Goal: Browse casually: Explore the website without a specific task or goal

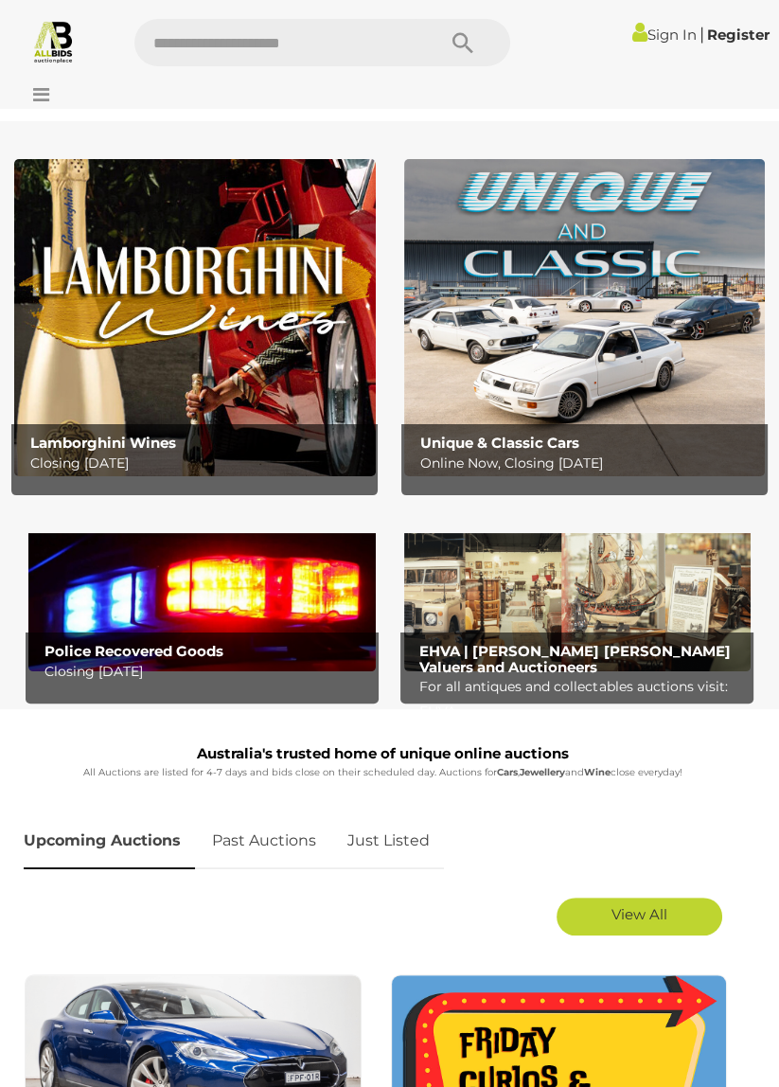
click at [47, 97] on icon at bounding box center [37, 94] width 26 height 19
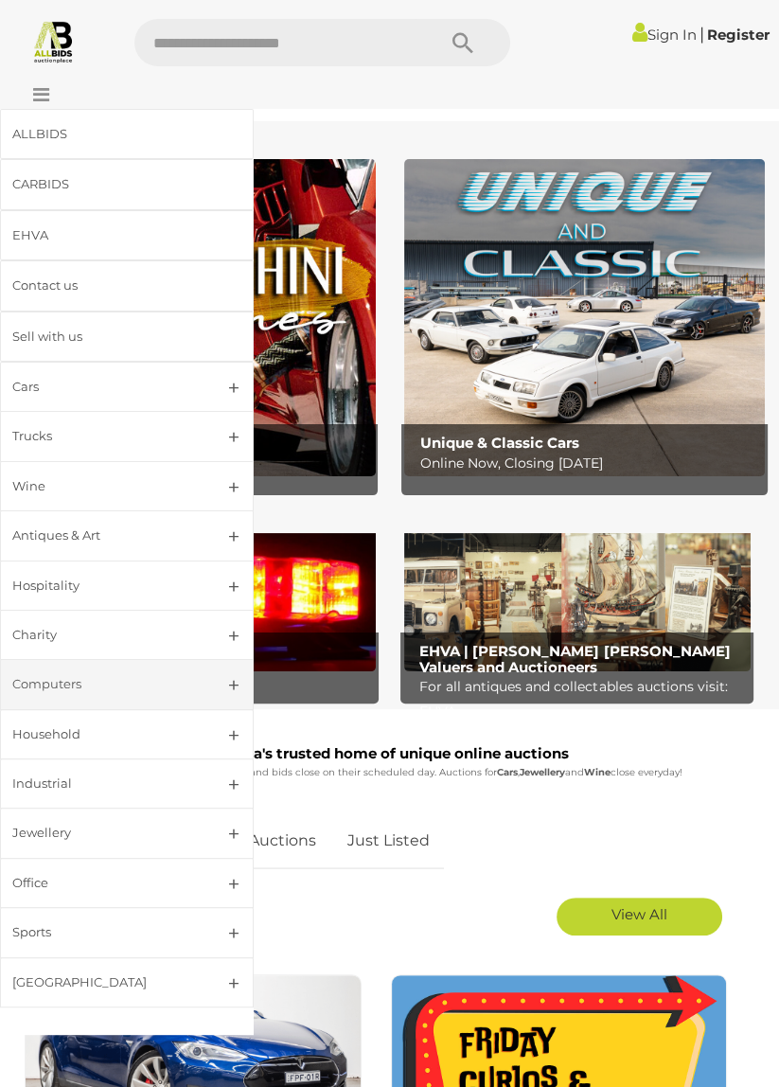
click at [140, 676] on div "Computers" at bounding box center [104, 684] width 184 height 22
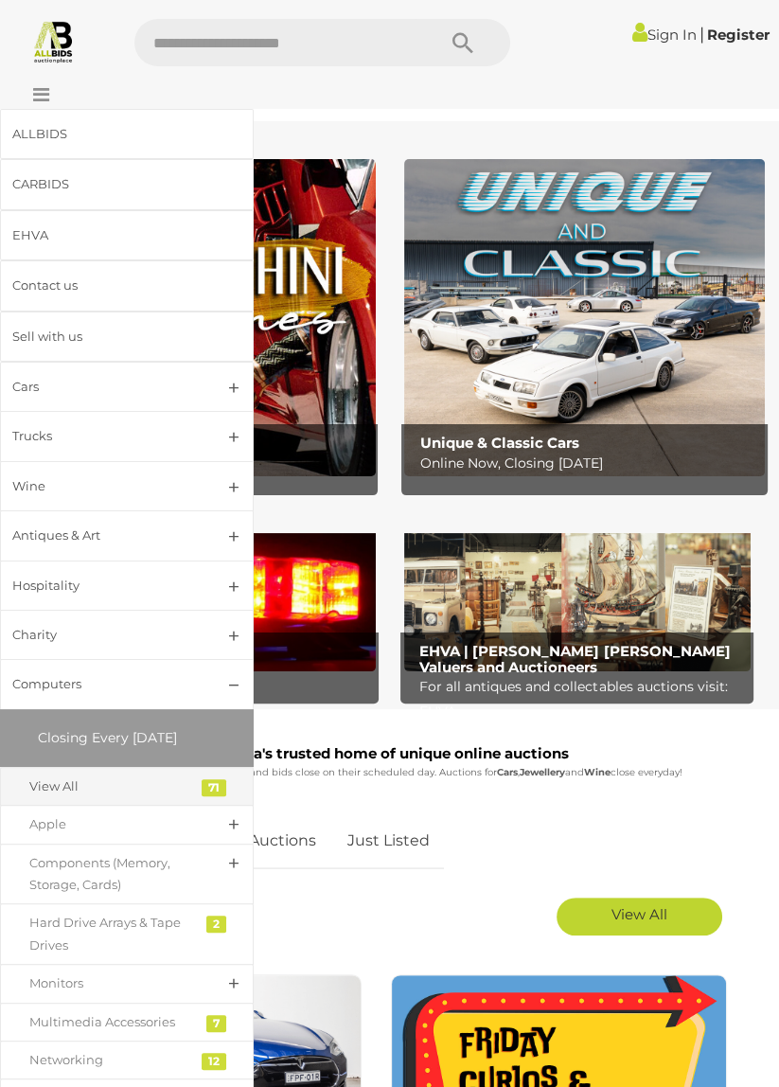
click at [115, 776] on div "View All" at bounding box center [112, 786] width 167 height 22
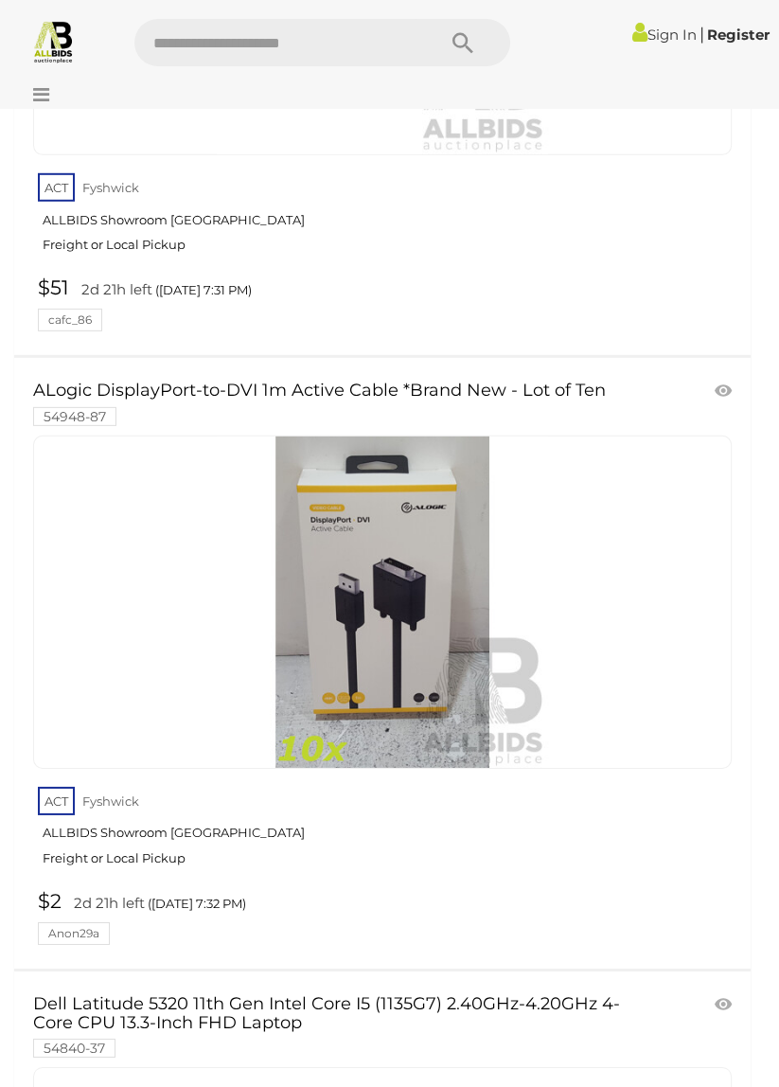
scroll to position [14931, 0]
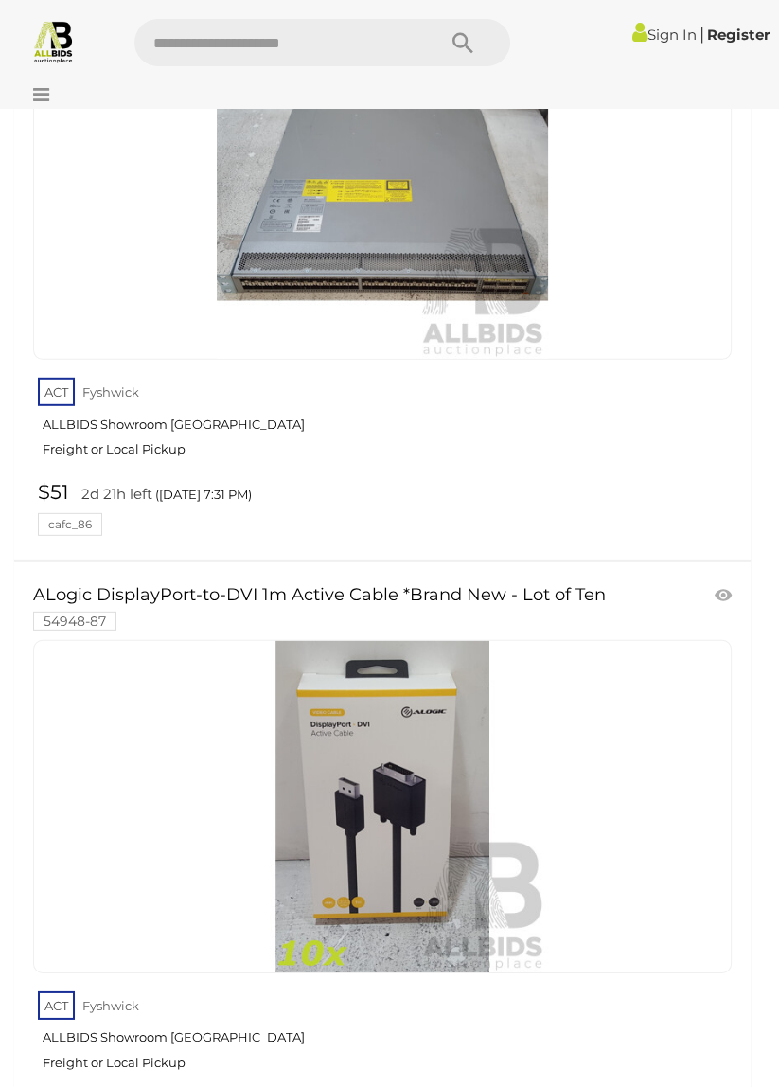
click at [29, 100] on icon at bounding box center [37, 94] width 26 height 19
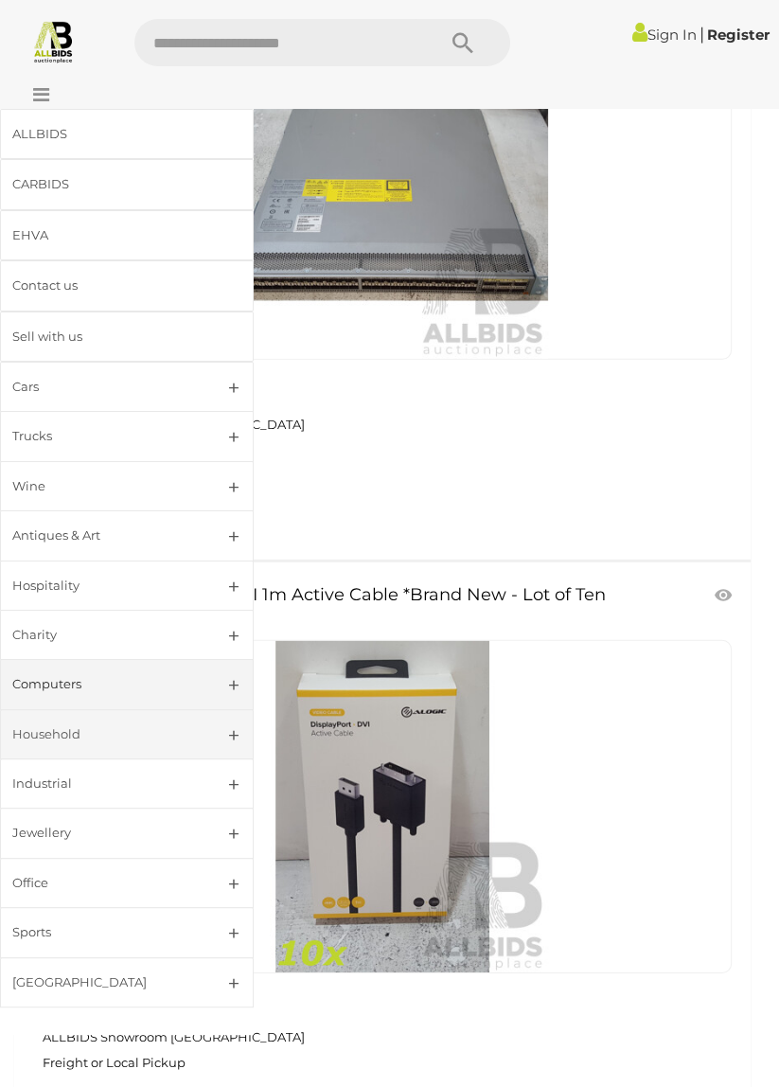
click at [189, 730] on div "Household" at bounding box center [104, 734] width 184 height 22
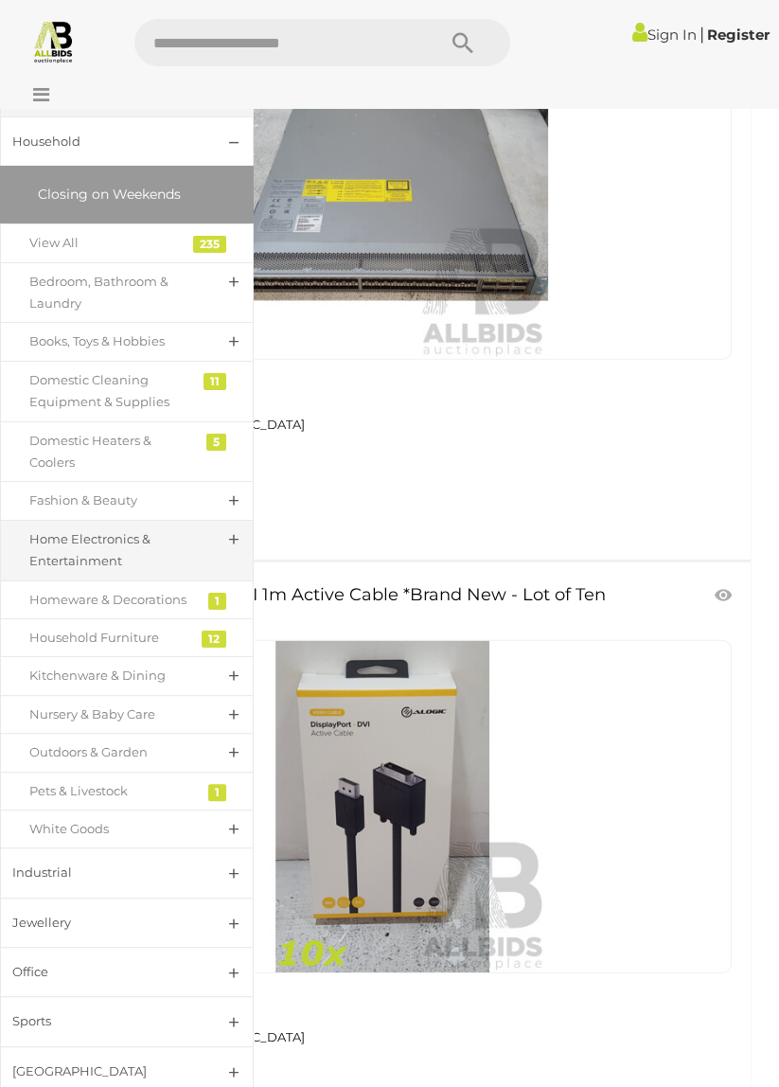
click at [193, 540] on div "Home Electronics & Entertainment" at bounding box center [112, 550] width 167 height 45
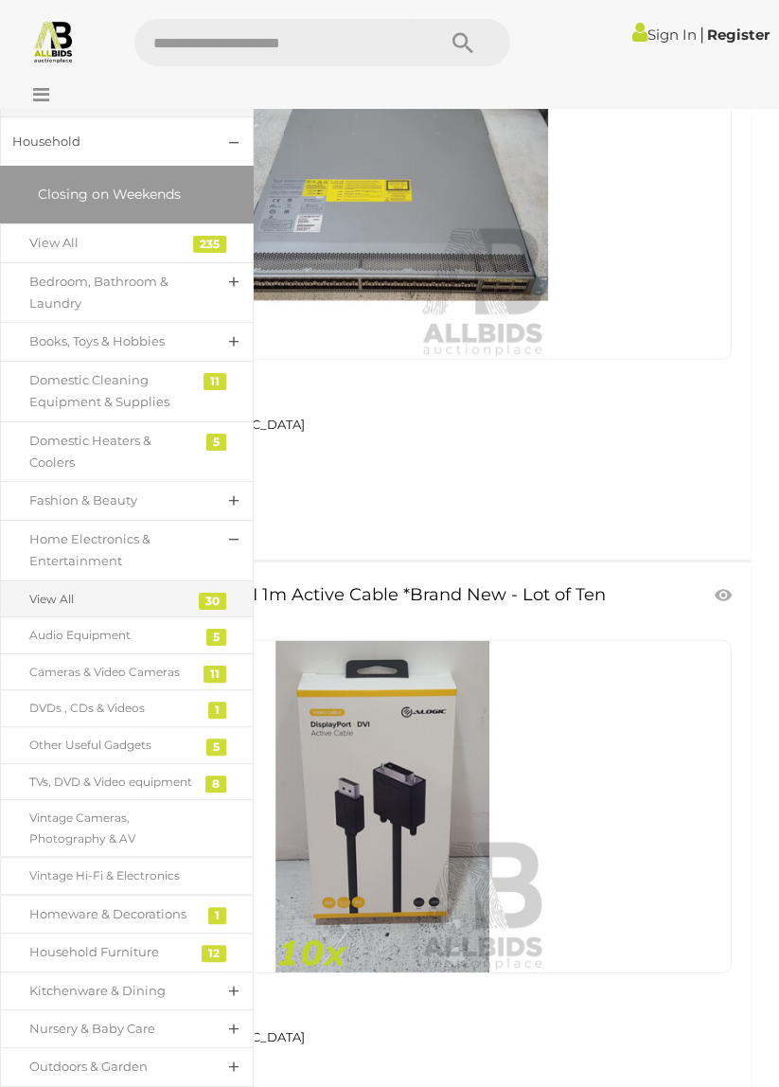
click at [125, 589] on div "View All" at bounding box center [112, 599] width 167 height 21
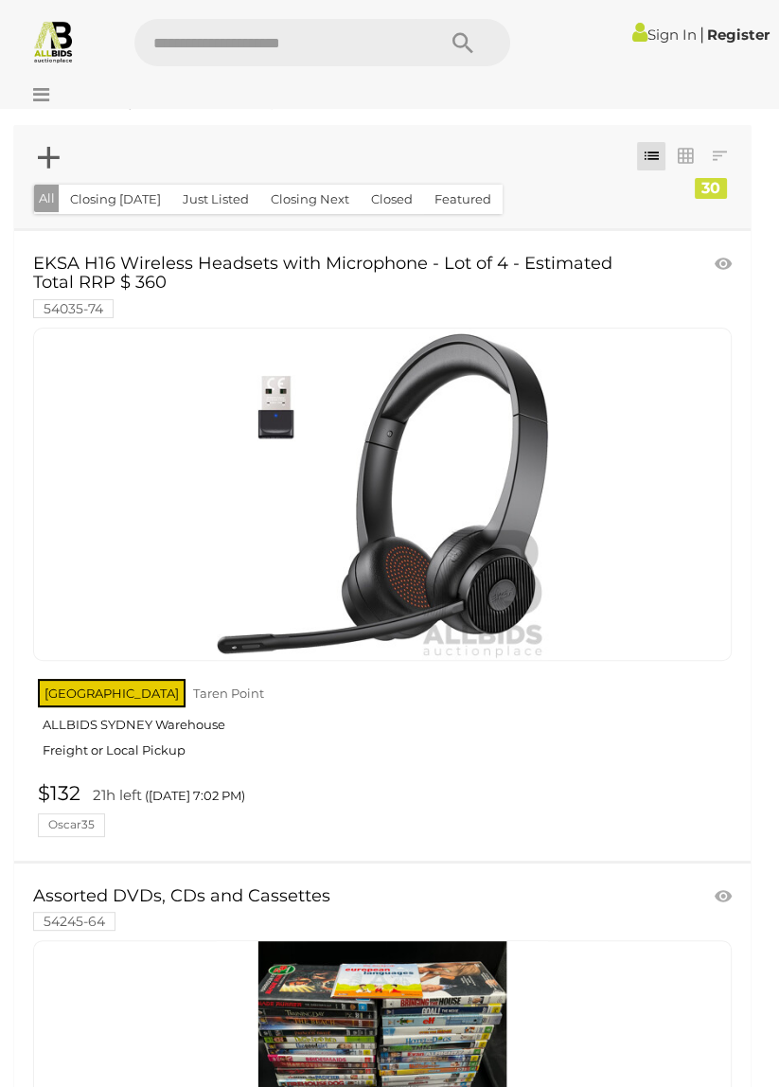
scroll to position [46, 0]
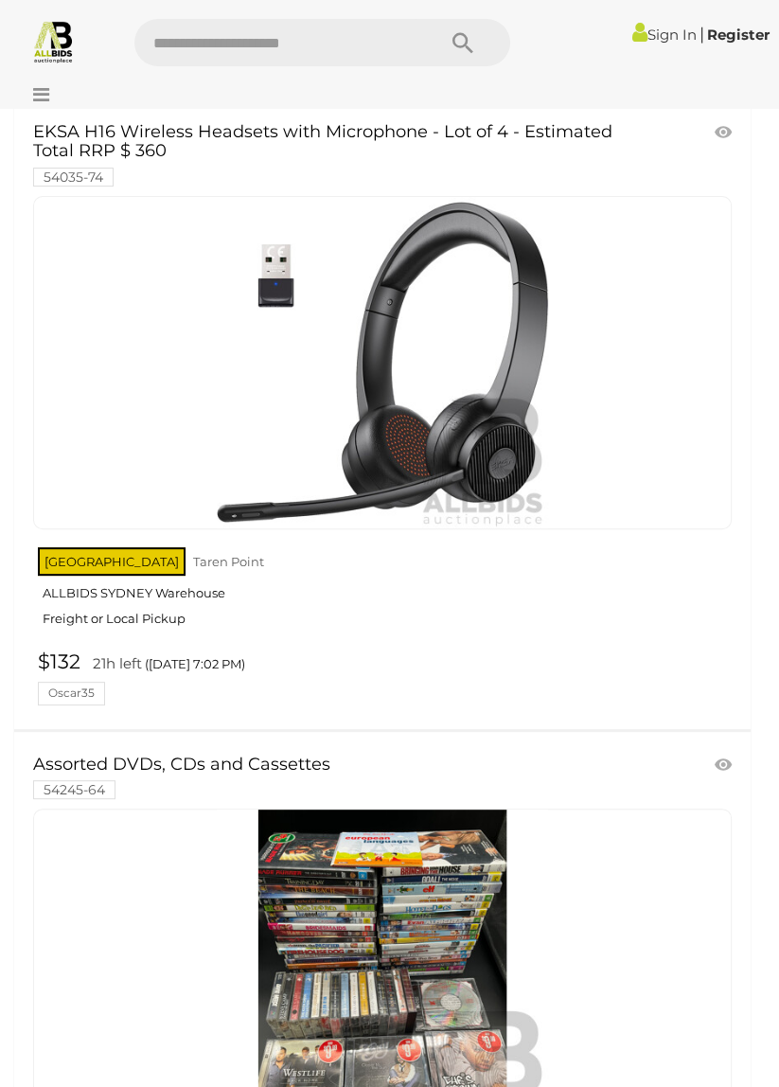
click at [636, 976] on div at bounding box center [382, 975] width 699 height 333
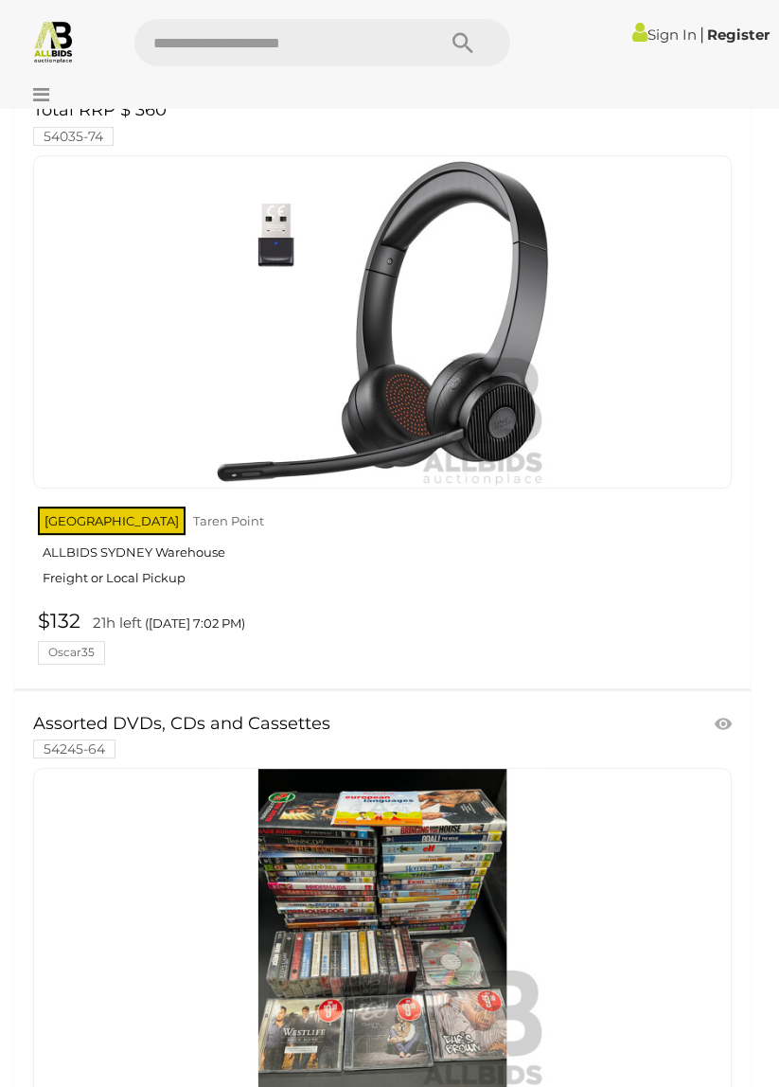
scroll to position [294, 0]
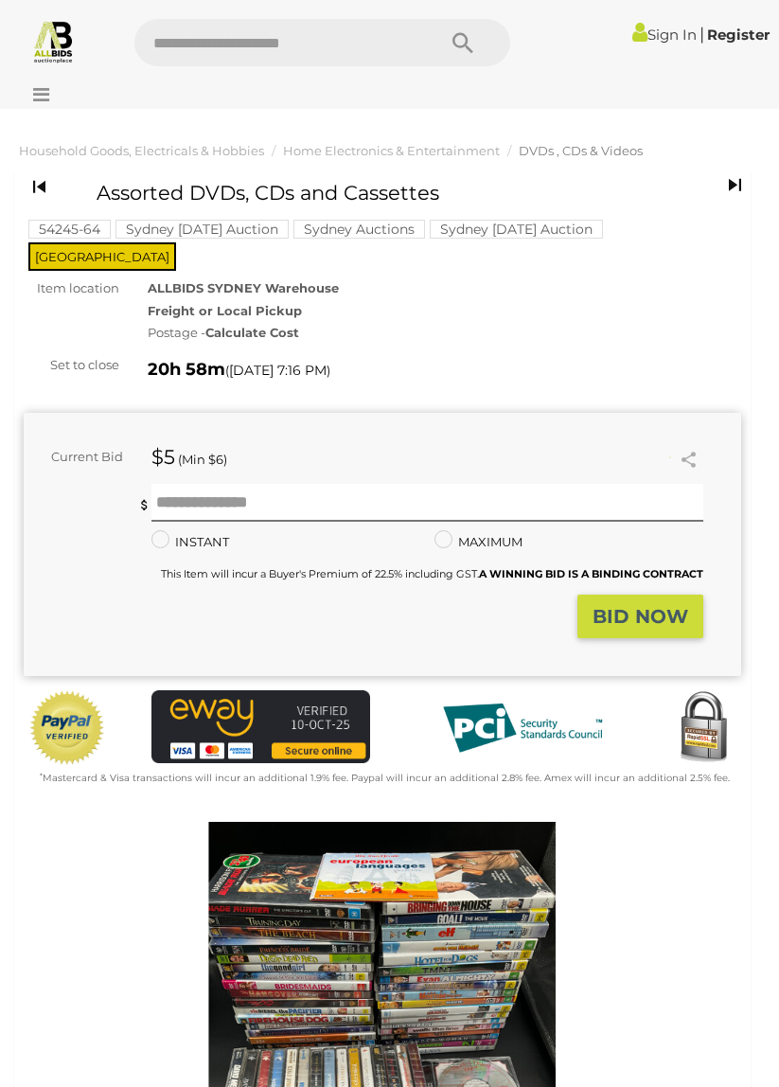
scroll to position [2642, 0]
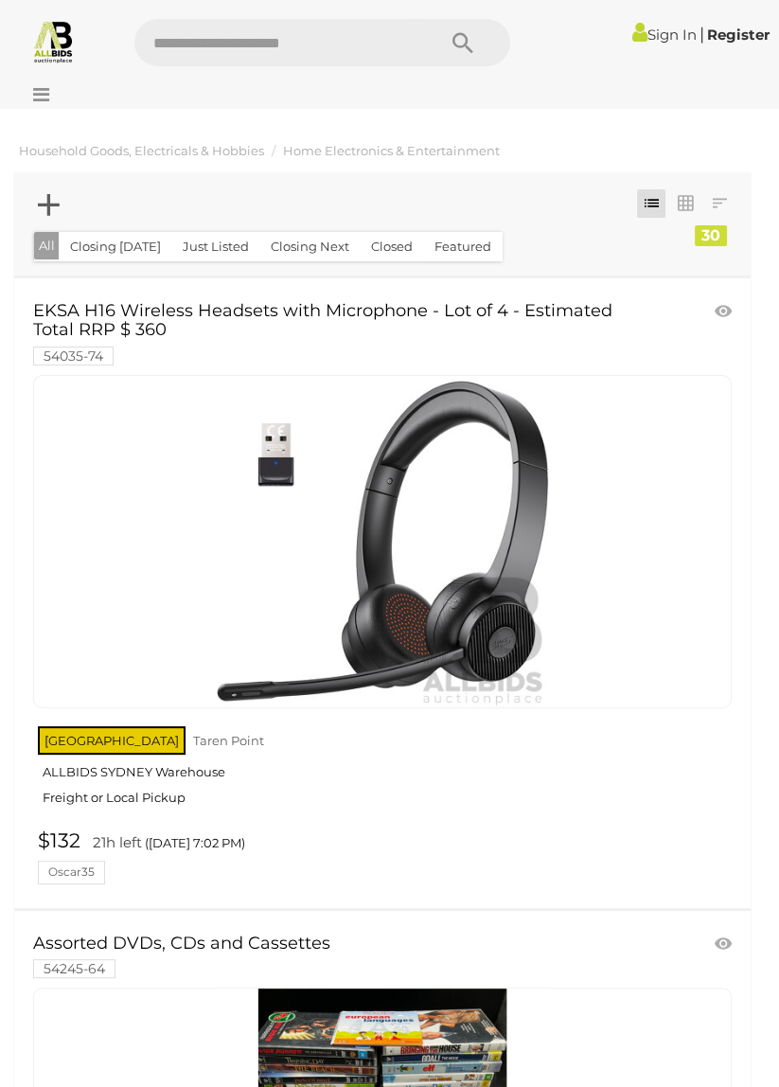
click at [43, 99] on icon at bounding box center [37, 94] width 26 height 19
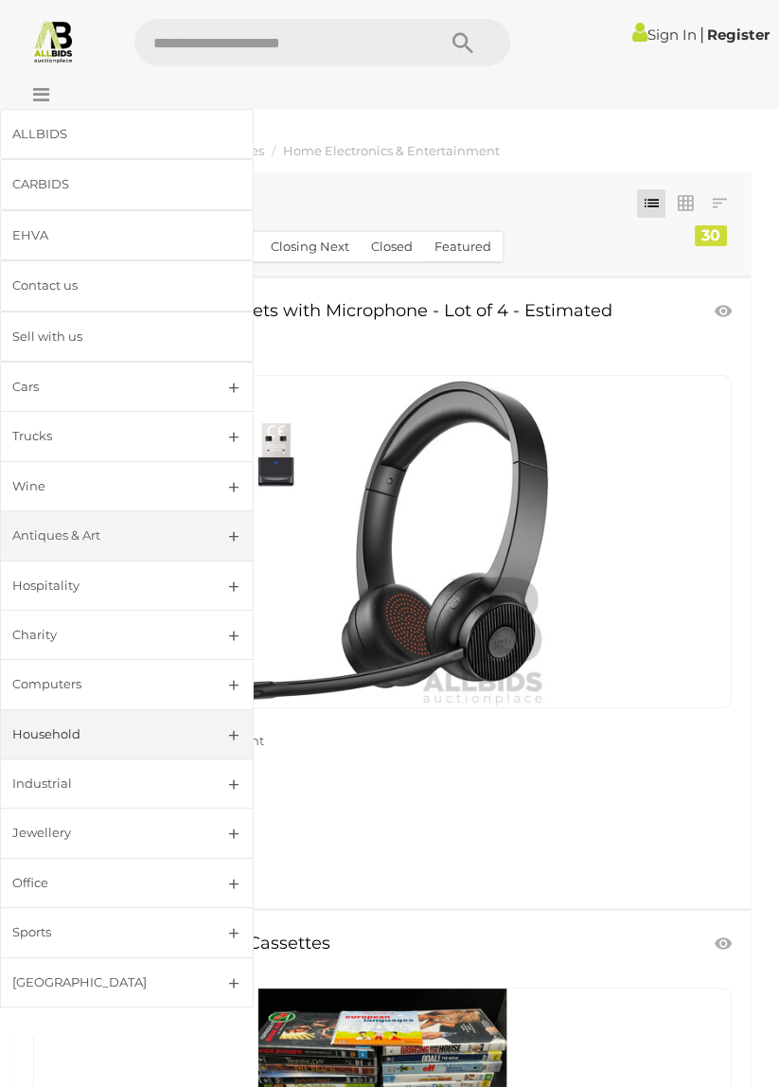
click at [194, 533] on div "Antiques & Art" at bounding box center [104, 536] width 184 height 22
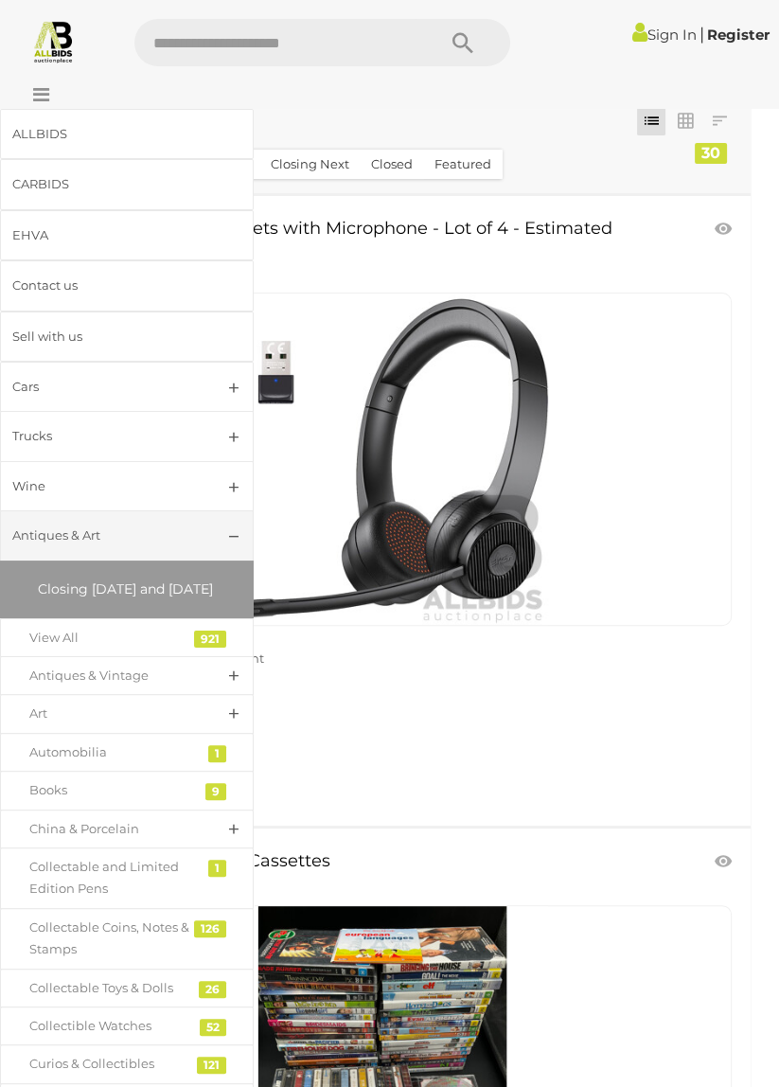
scroll to position [91, 0]
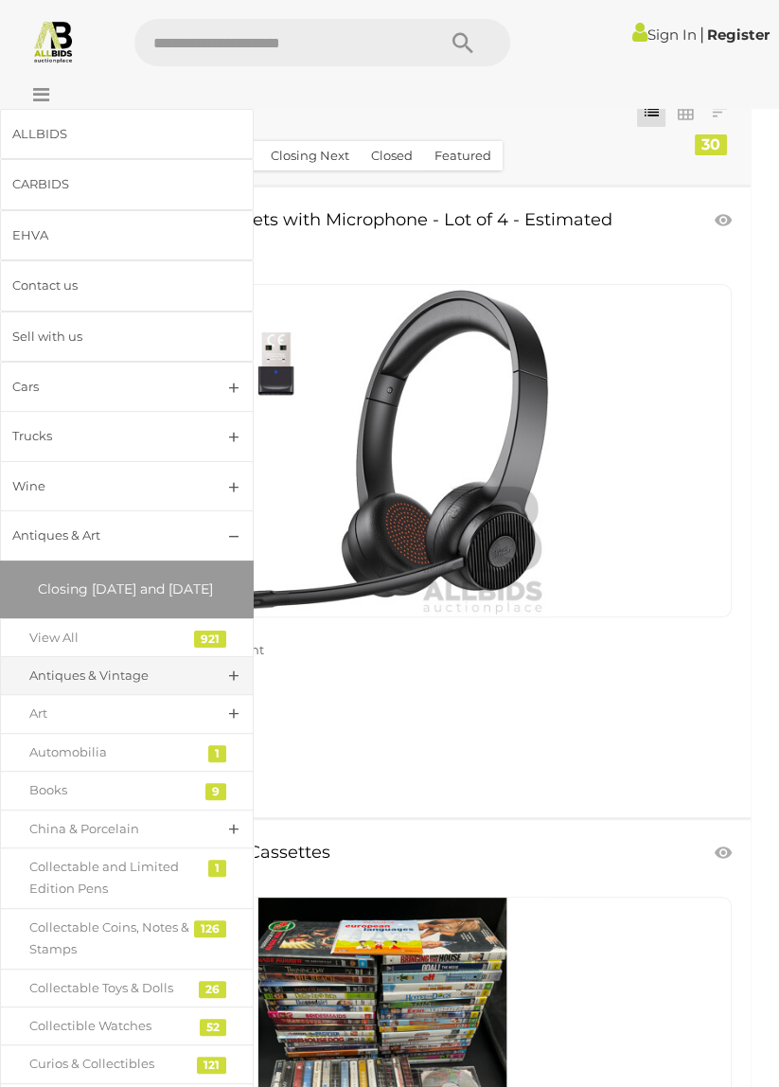
click at [216, 695] on link "Antiques & Vintage" at bounding box center [127, 675] width 254 height 39
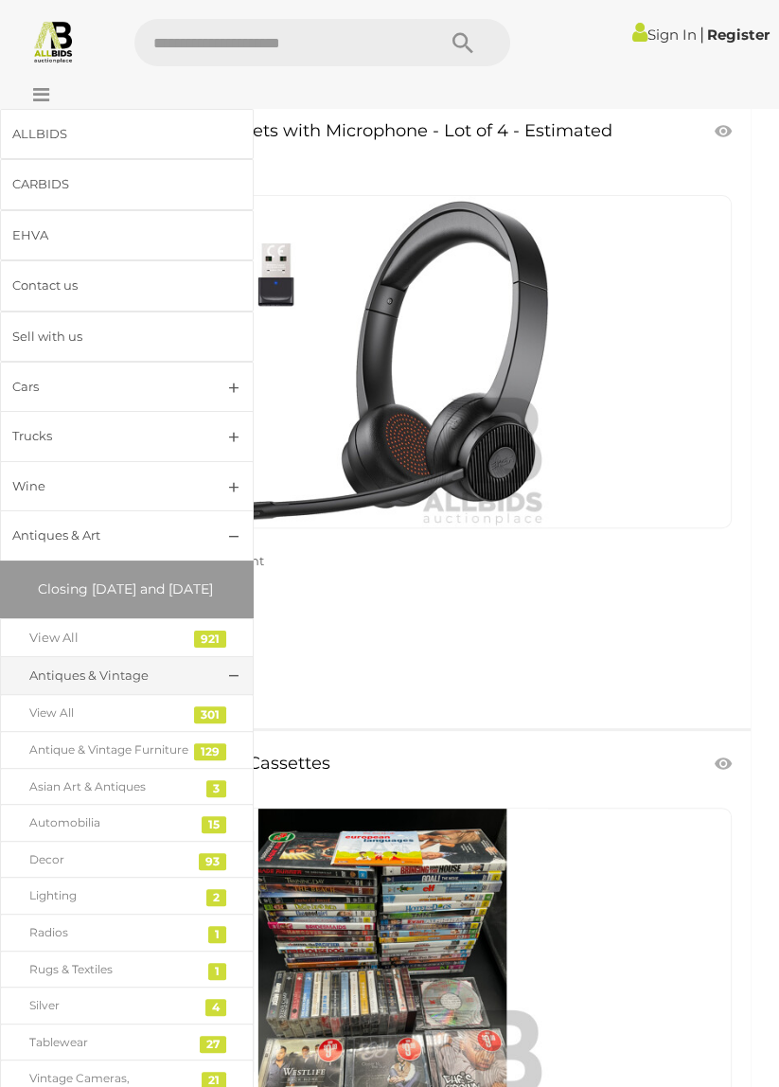
scroll to position [187, 0]
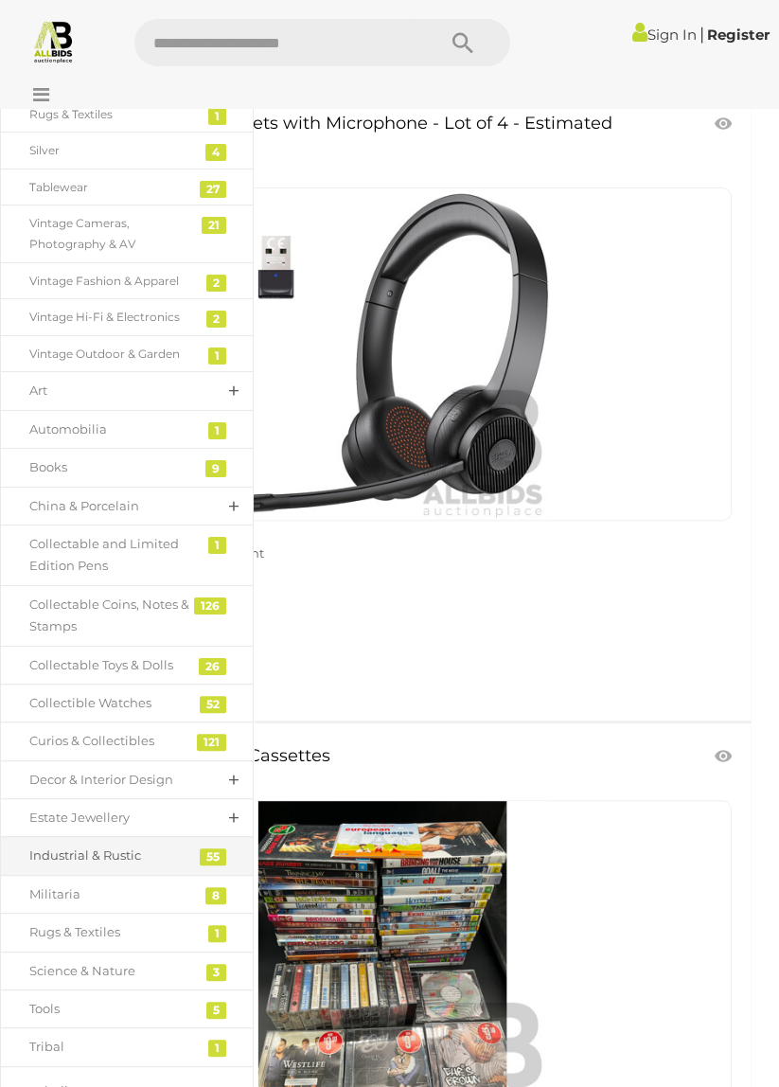
click at [135, 861] on div "Industrial & Rustic" at bounding box center [112, 856] width 167 height 22
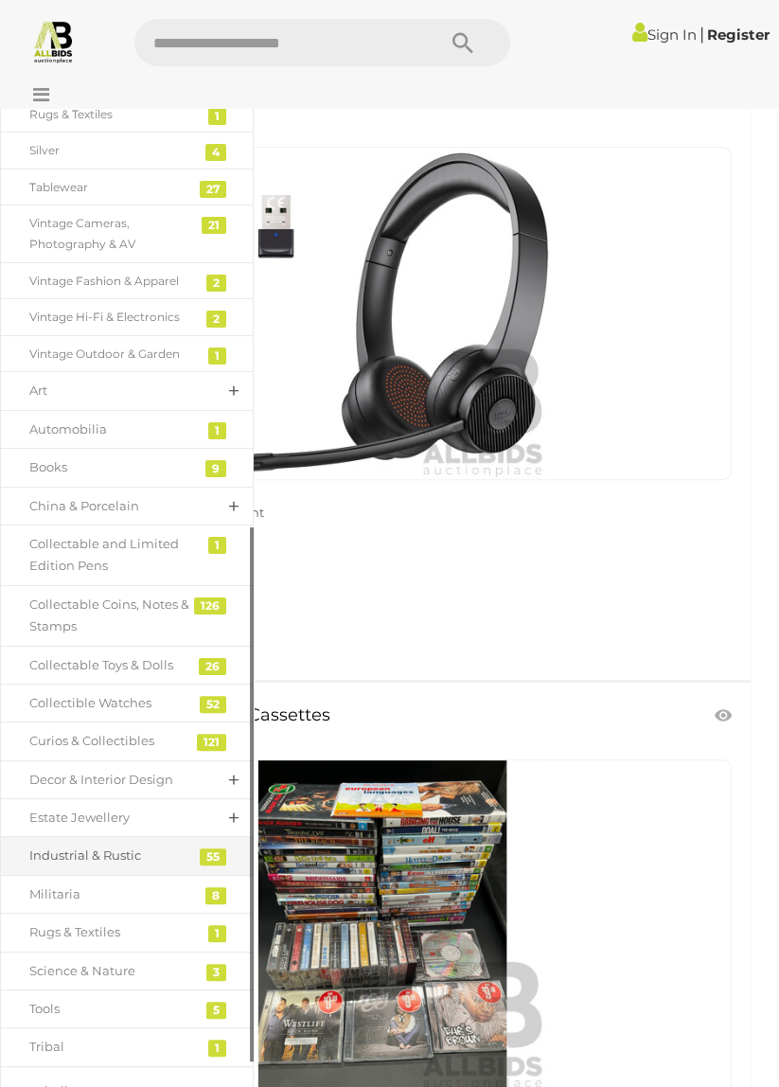
scroll to position [243, 0]
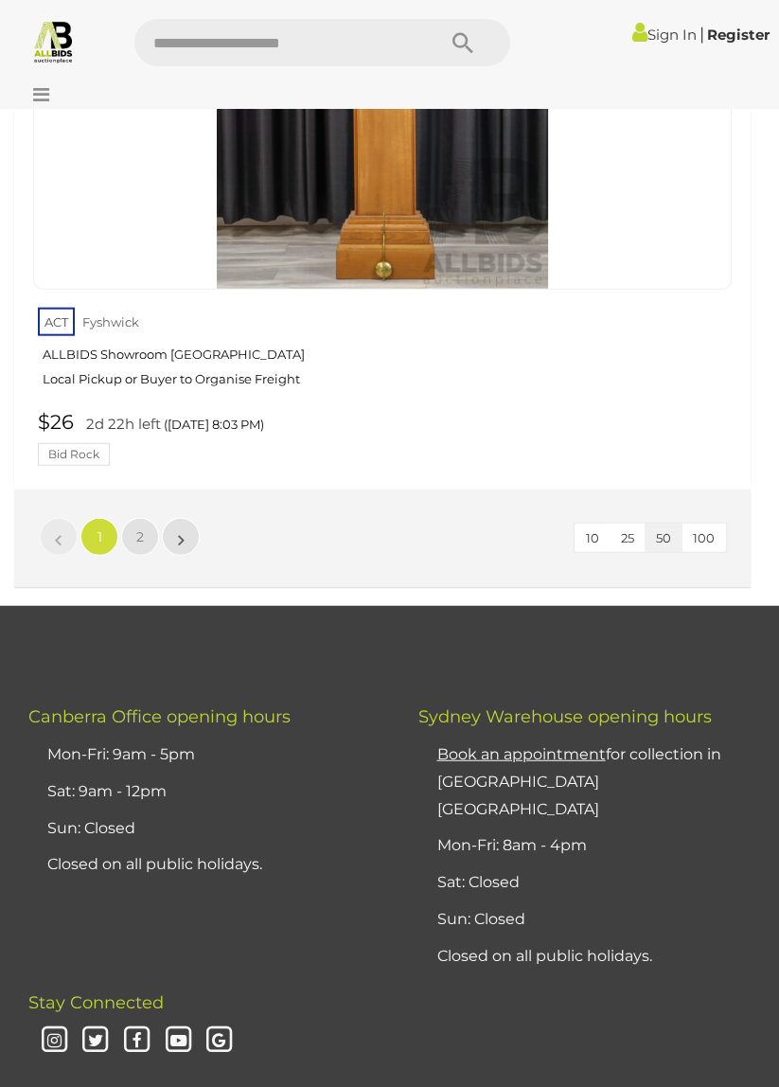
scroll to position [30580, 0]
click at [126, 517] on link "2" at bounding box center [140, 536] width 38 height 38
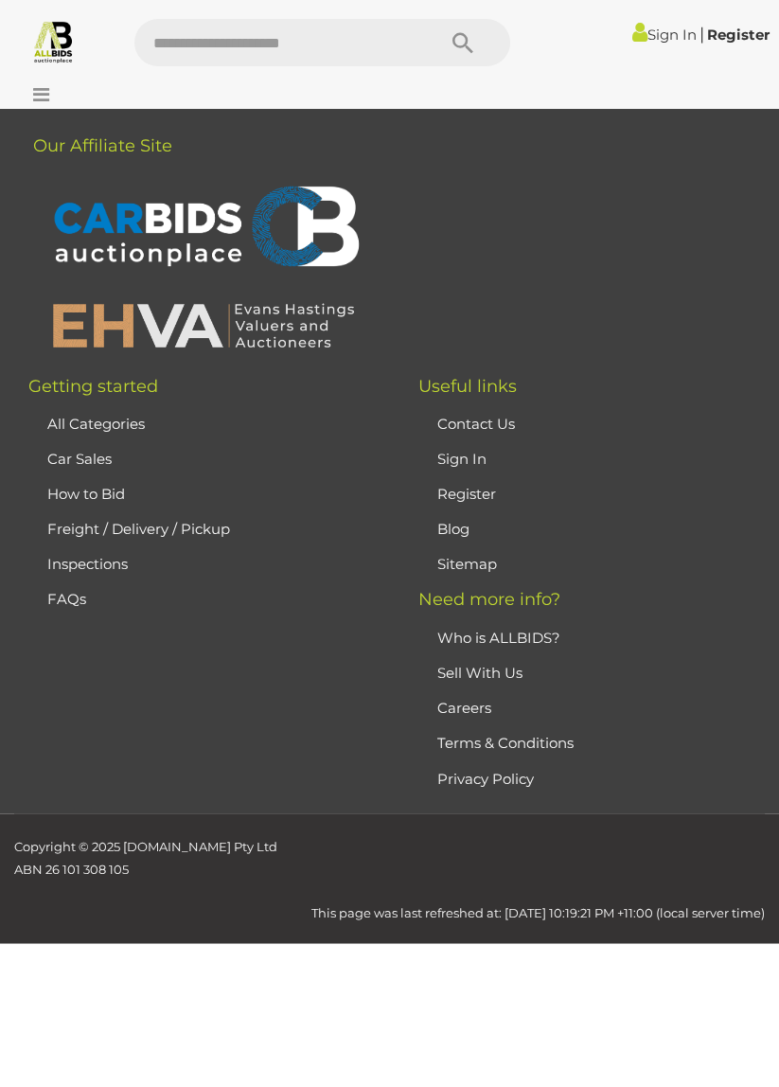
scroll to position [85, 0]
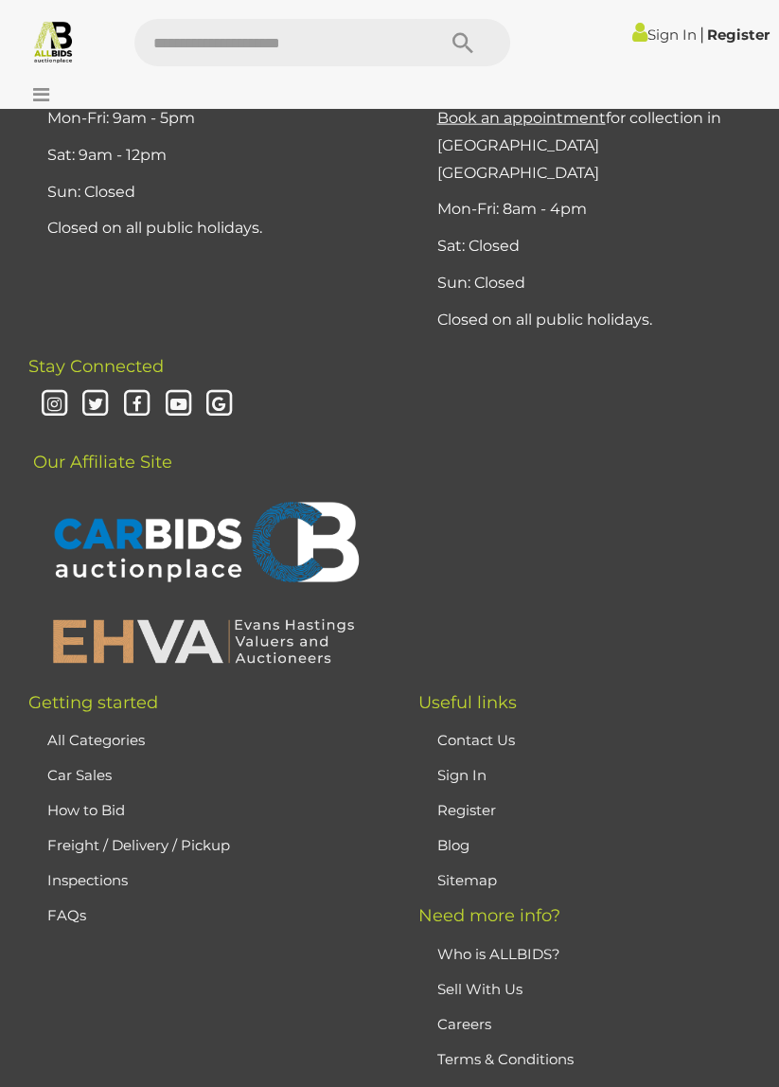
scroll to position [3477, 0]
